Goal: Information Seeking & Learning: Learn about a topic

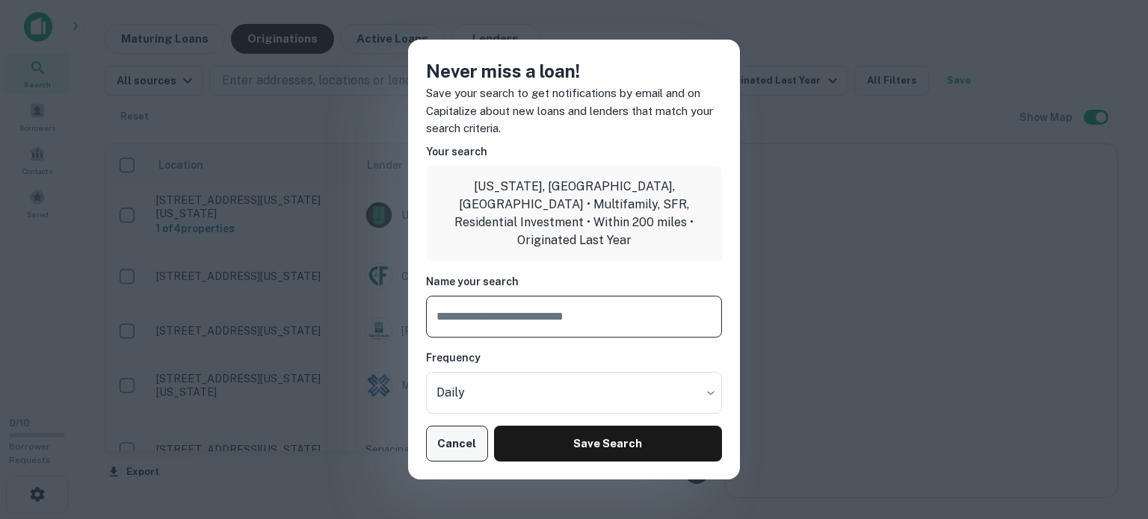
scroll to position [973, 0]
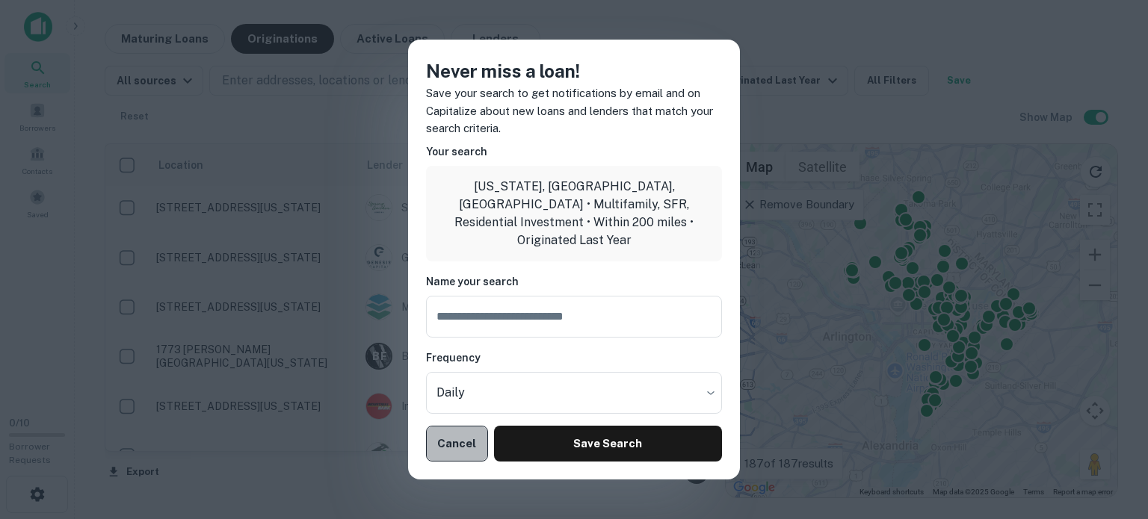
click at [454, 433] on button "Cancel" at bounding box center [457, 444] width 62 height 36
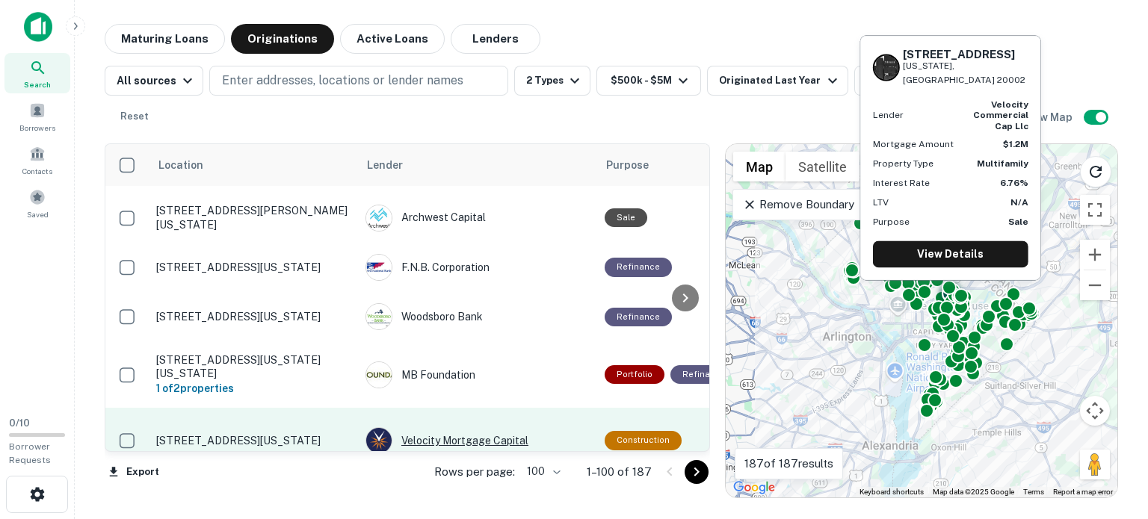
scroll to position [2121, 0]
click at [549, 427] on div "Velocity Mortgage Capital" at bounding box center [477, 440] width 224 height 27
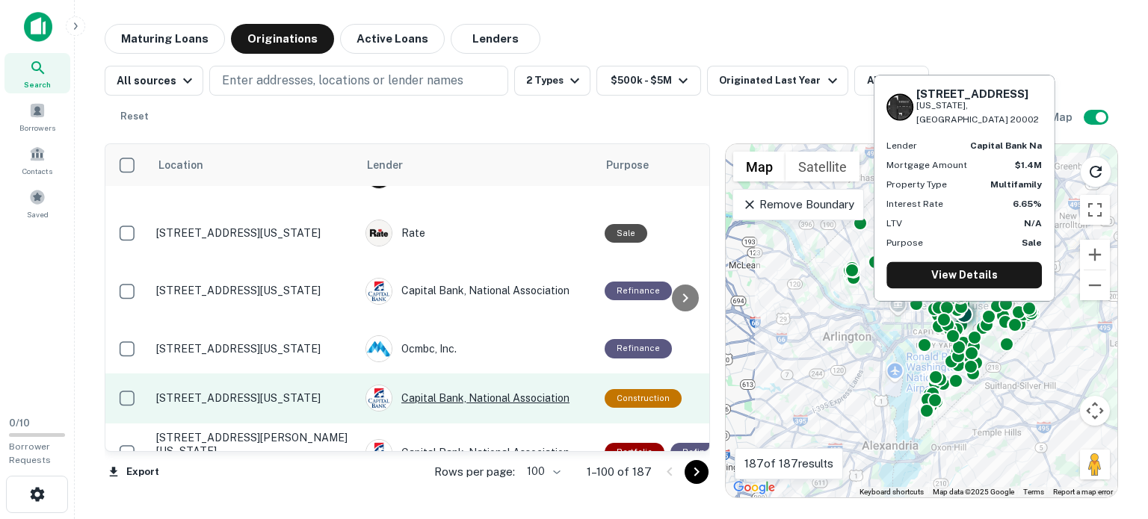
scroll to position [3484, 0]
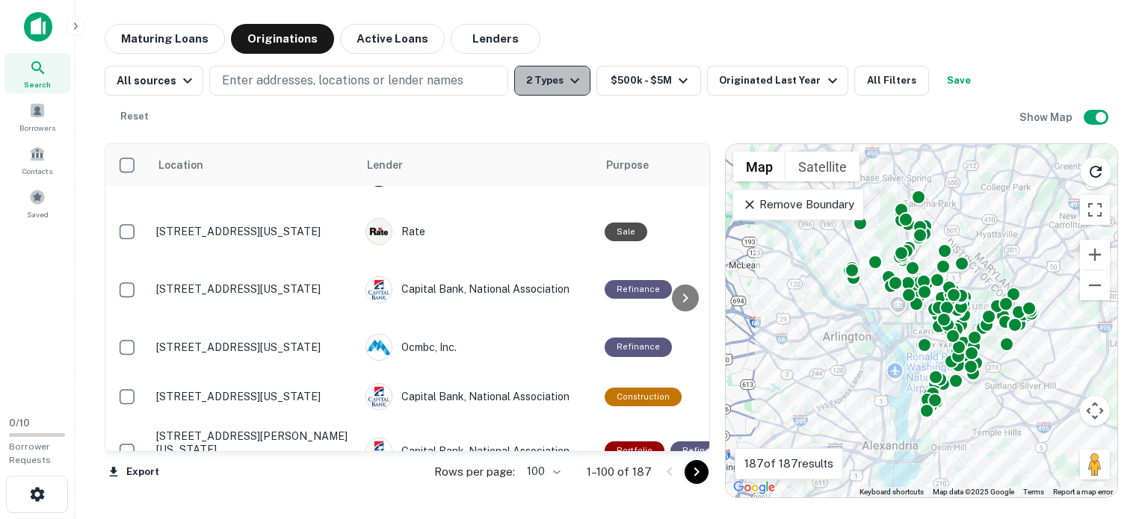
click at [572, 83] on icon "button" at bounding box center [575, 81] width 18 height 18
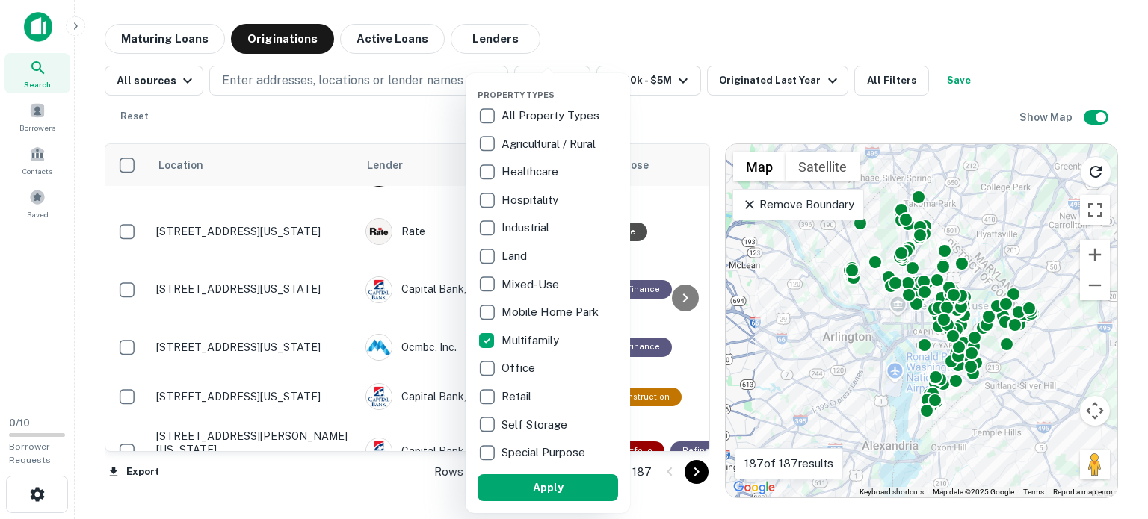
click at [756, 108] on div at bounding box center [574, 259] width 1148 height 519
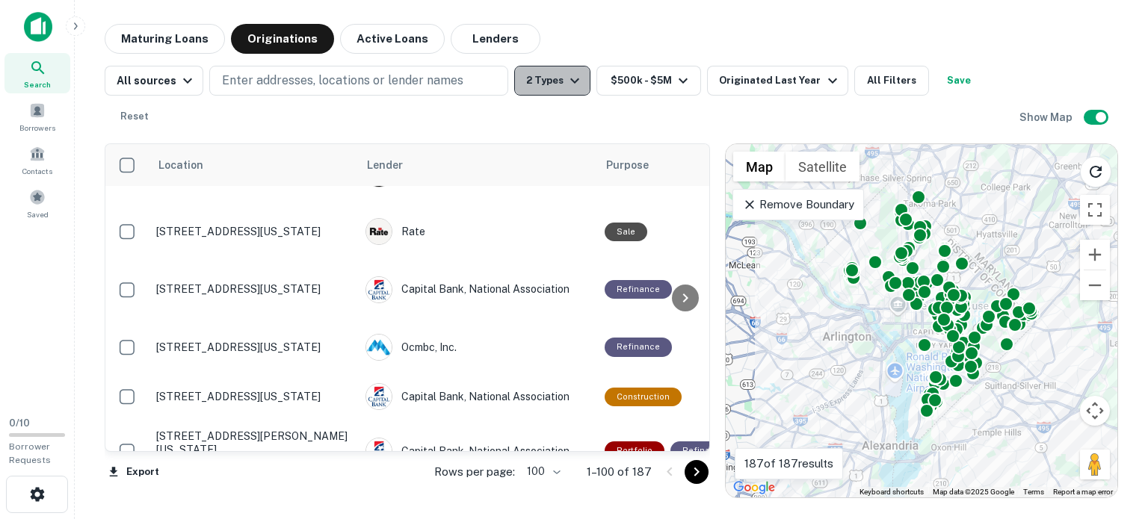
click at [569, 80] on icon "button" at bounding box center [575, 81] width 18 height 18
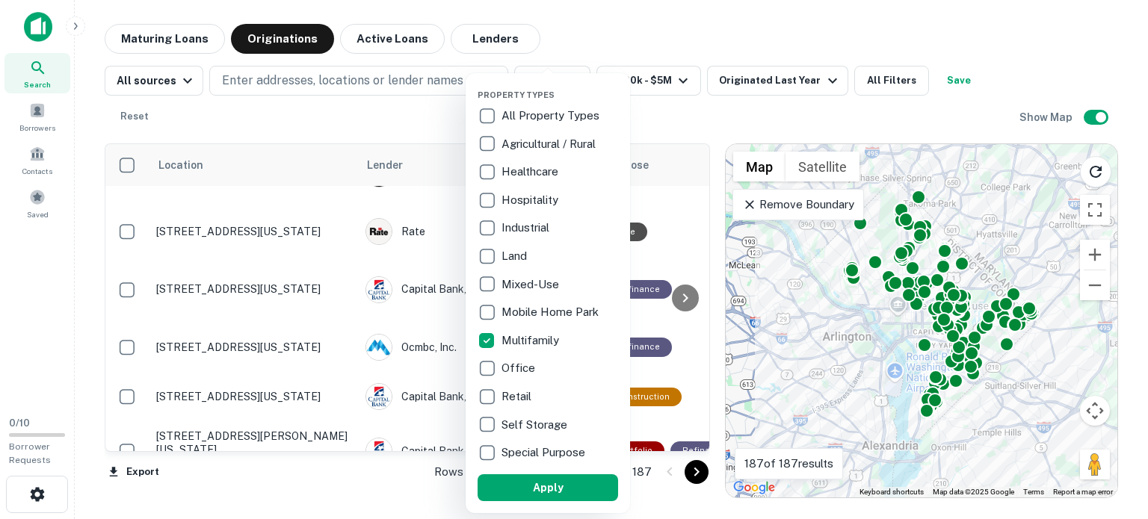
click at [658, 110] on div at bounding box center [574, 259] width 1148 height 519
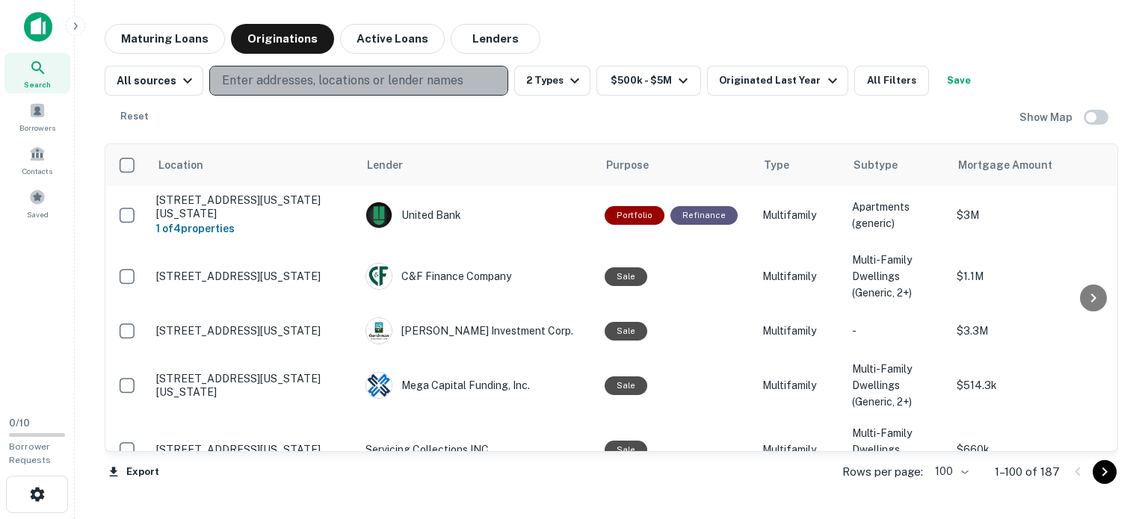
click at [315, 73] on p "Enter addresses, locations or lender names" at bounding box center [342, 81] width 241 height 18
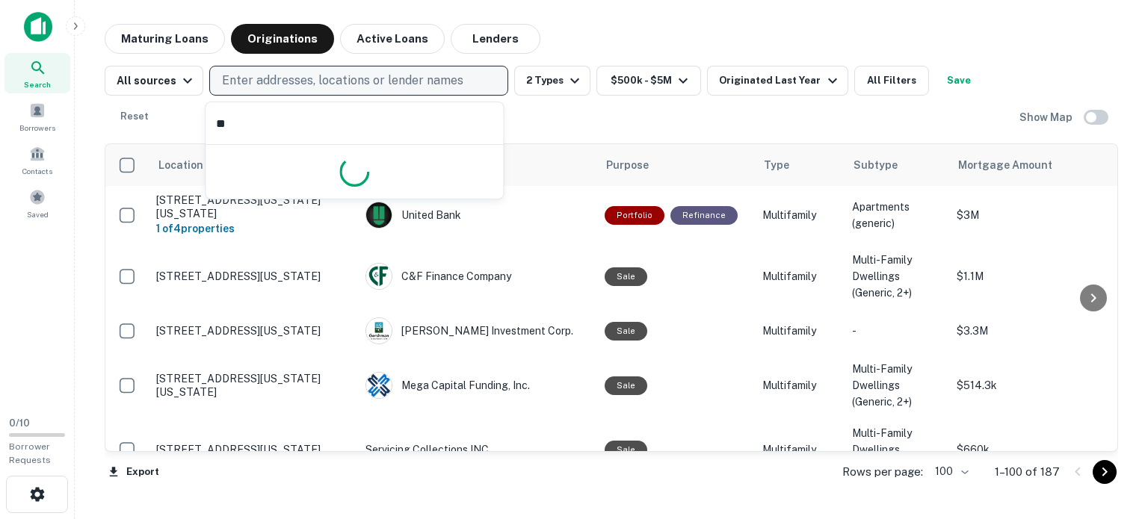
type input "*"
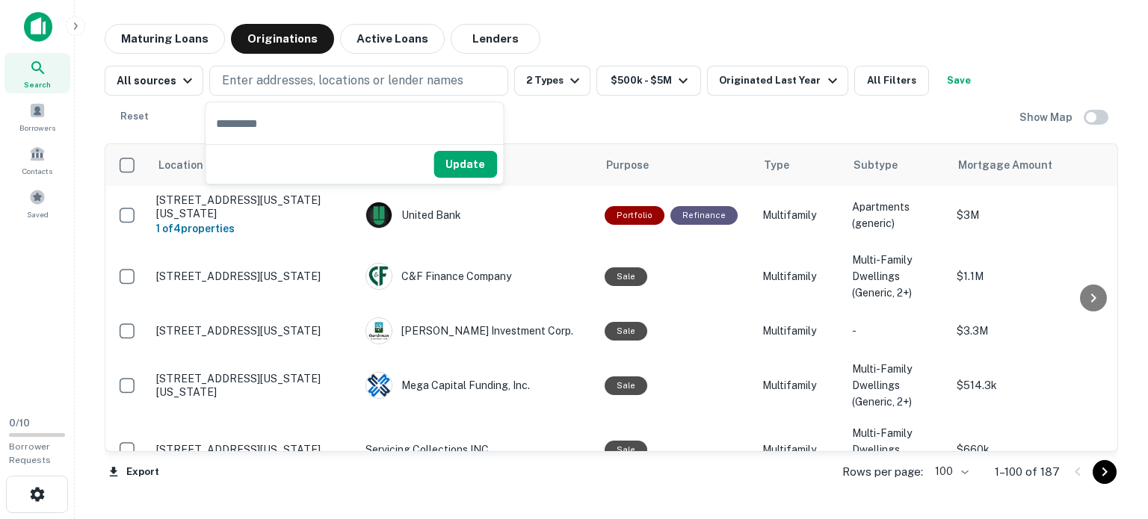
click at [176, 112] on div "All sources Enter addresses, locations or lender names 2 Types $500k - $5M Orig…" at bounding box center [562, 99] width 915 height 66
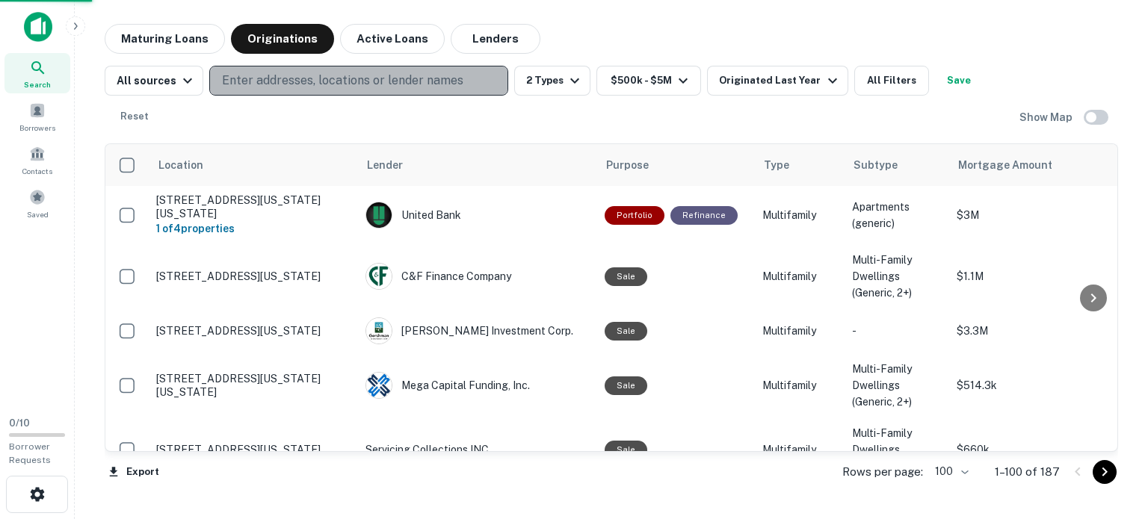
click at [230, 81] on p "Enter addresses, locations or lender names" at bounding box center [342, 81] width 241 height 18
